Goal: Task Accomplishment & Management: Manage account settings

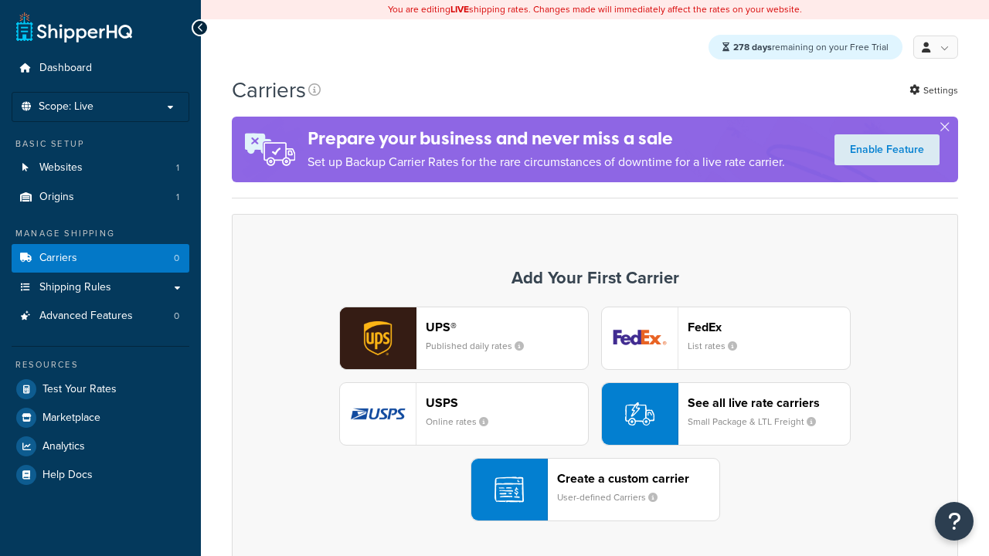
click at [595, 415] on div "UPS® Published daily rates FedEx List rates USPS Online rates See all live rate…" at bounding box center [595, 414] width 694 height 215
click at [595, 490] on div "Create a custom carrier User-defined Carriers" at bounding box center [638, 489] width 162 height 37
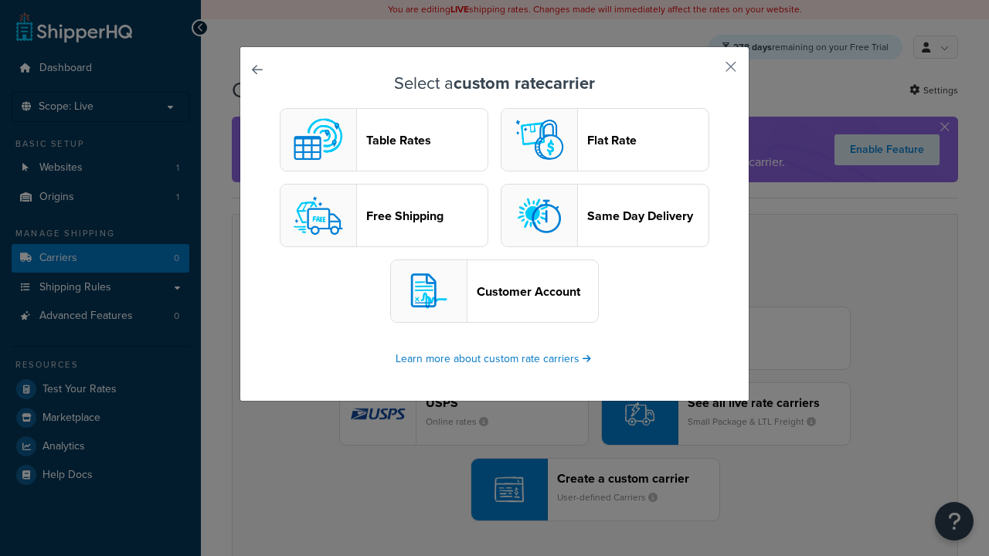
click at [384, 141] on header "Table Rates" at bounding box center [426, 140] width 121 height 15
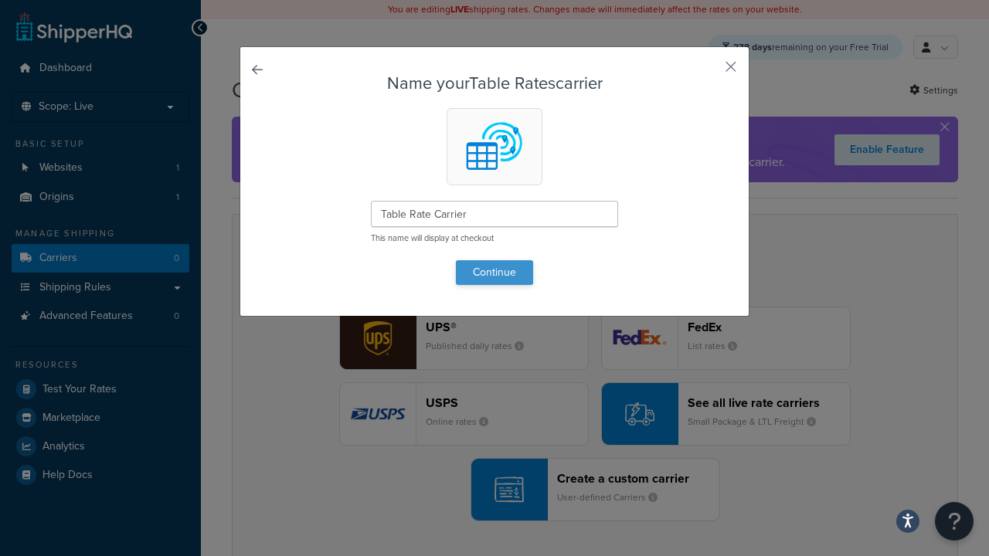
type input "Table Rate Carrier"
click at [494, 272] on button "Continue" at bounding box center [494, 272] width 77 height 25
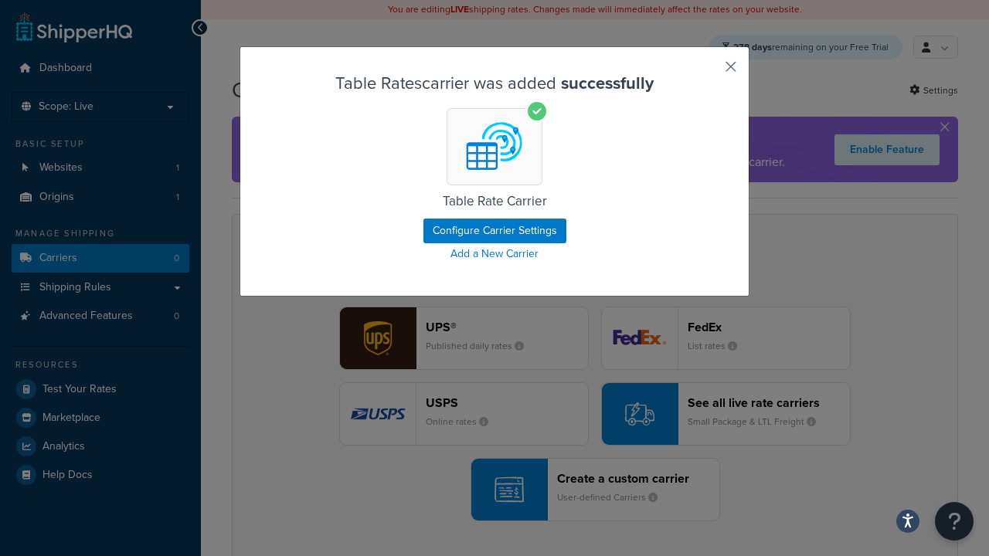
click at [708, 72] on button "button" at bounding box center [708, 72] width 4 height 4
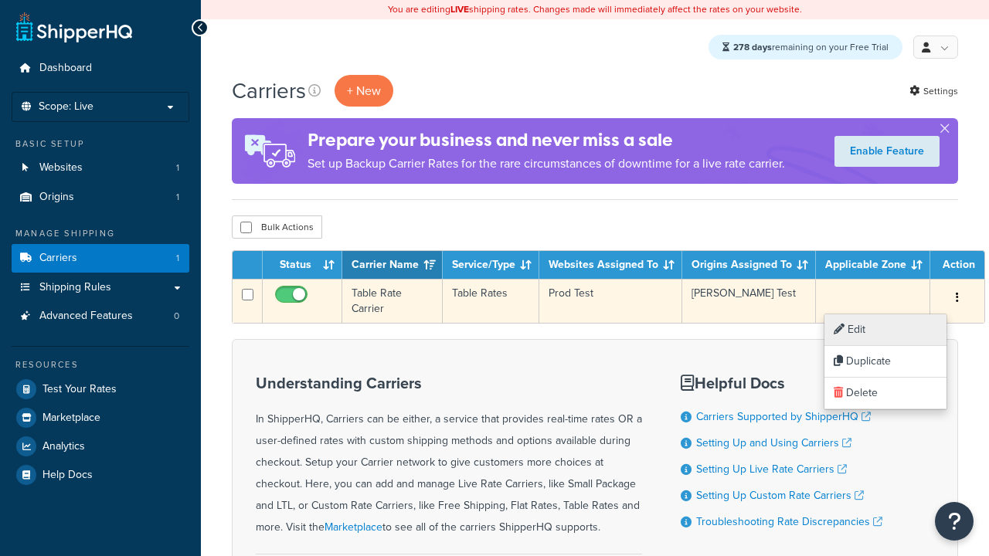
click at [885, 330] on link "Edit" at bounding box center [885, 330] width 122 height 32
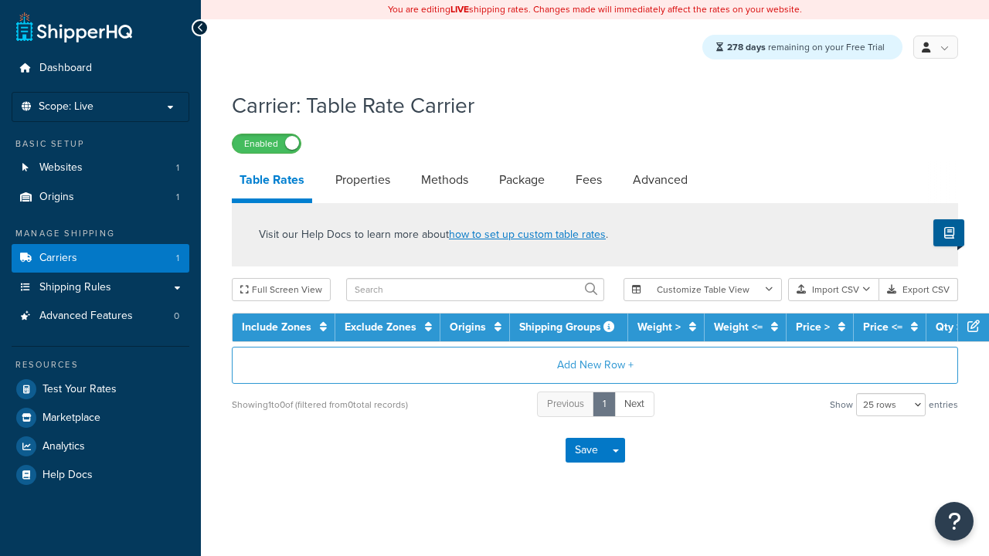
select select "25"
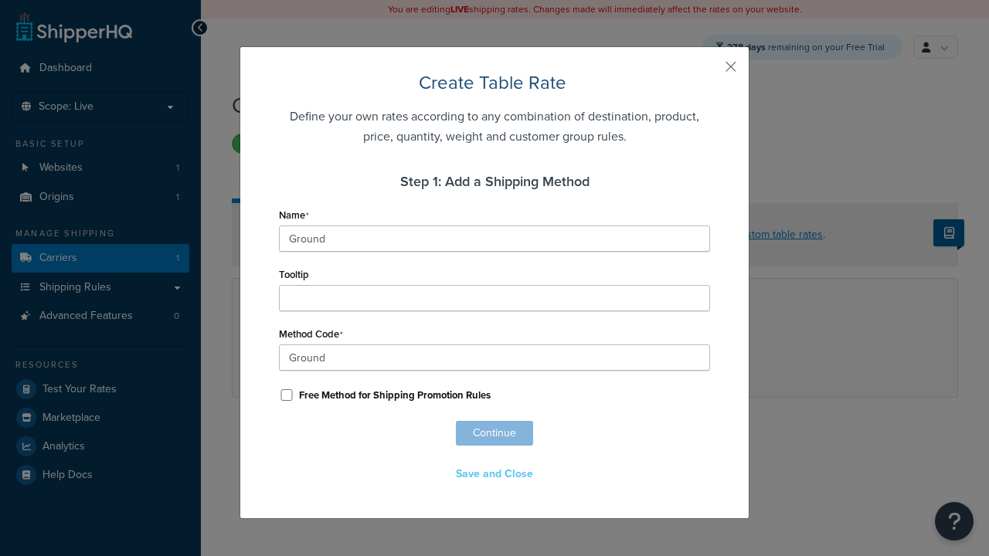
scroll to position [996, 0]
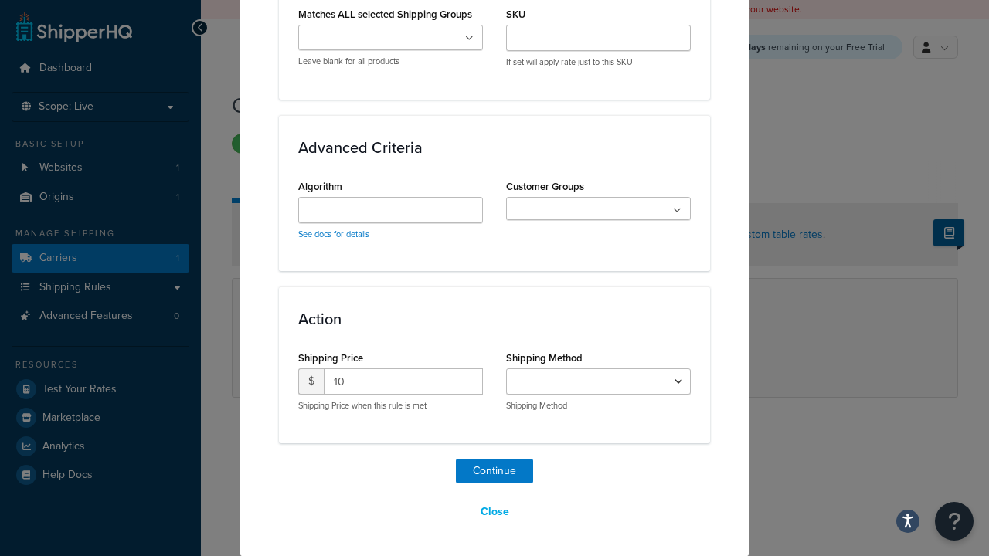
select select "25"
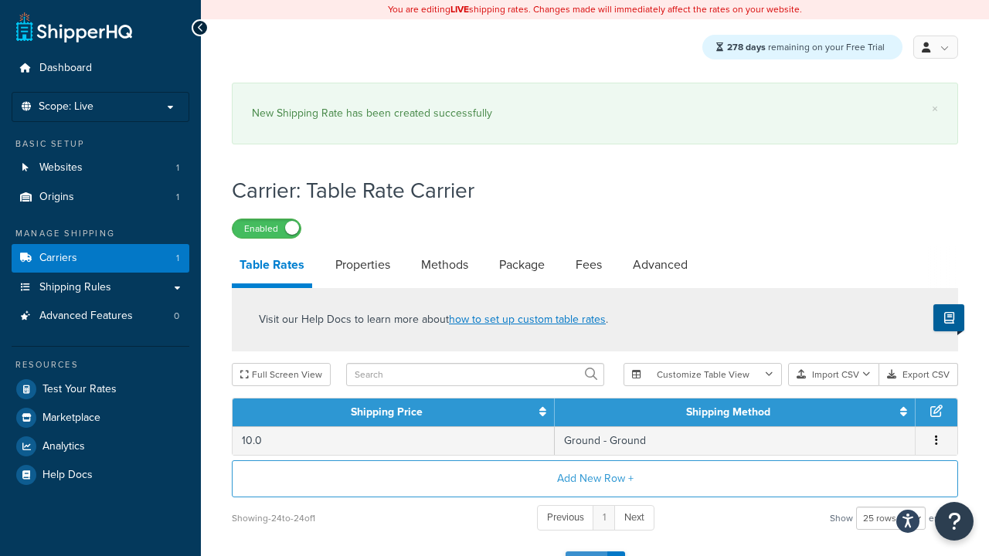
click at [585, 552] on button "Save" at bounding box center [586, 564] width 42 height 25
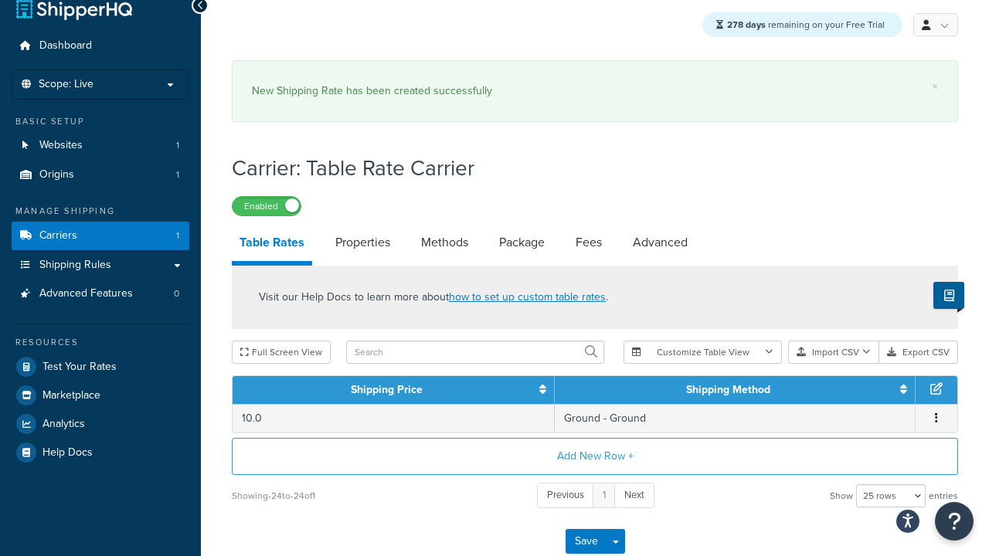
scroll to position [0, 0]
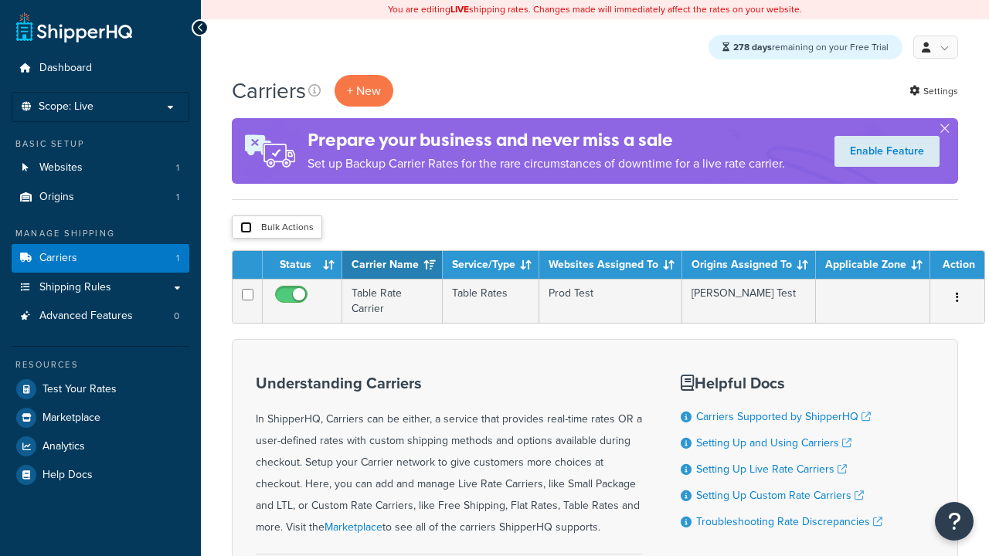
click at [246, 229] on input "checkbox" at bounding box center [246, 228] width 12 height 12
checkbox input "true"
click at [0, 0] on button "Delete" at bounding box center [0, 0] width 0 height 0
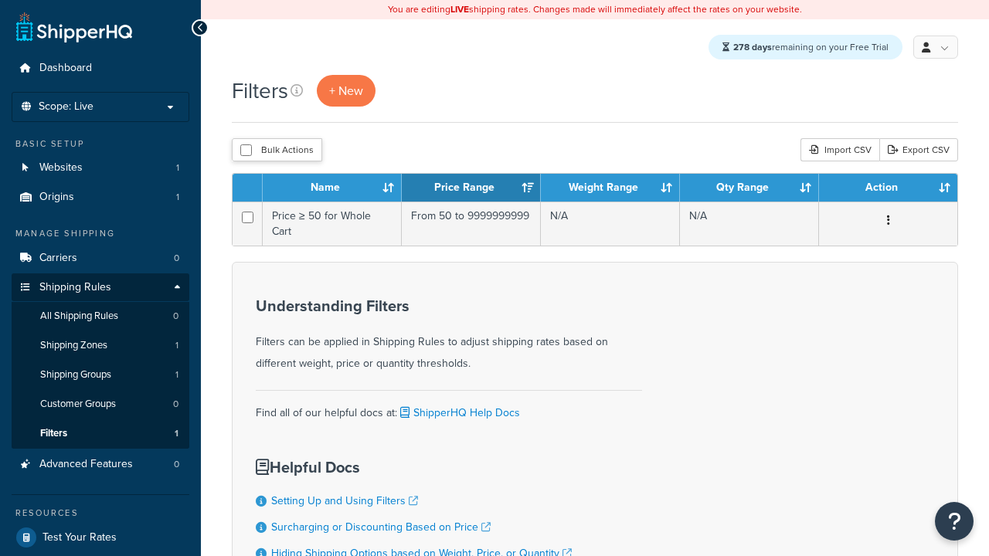
click at [276, 151] on button "Bulk Actions" at bounding box center [277, 149] width 90 height 23
checkbox input "true"
click at [0, 0] on button "Delete" at bounding box center [0, 0] width 0 height 0
